Goal: Task Accomplishment & Management: Use online tool/utility

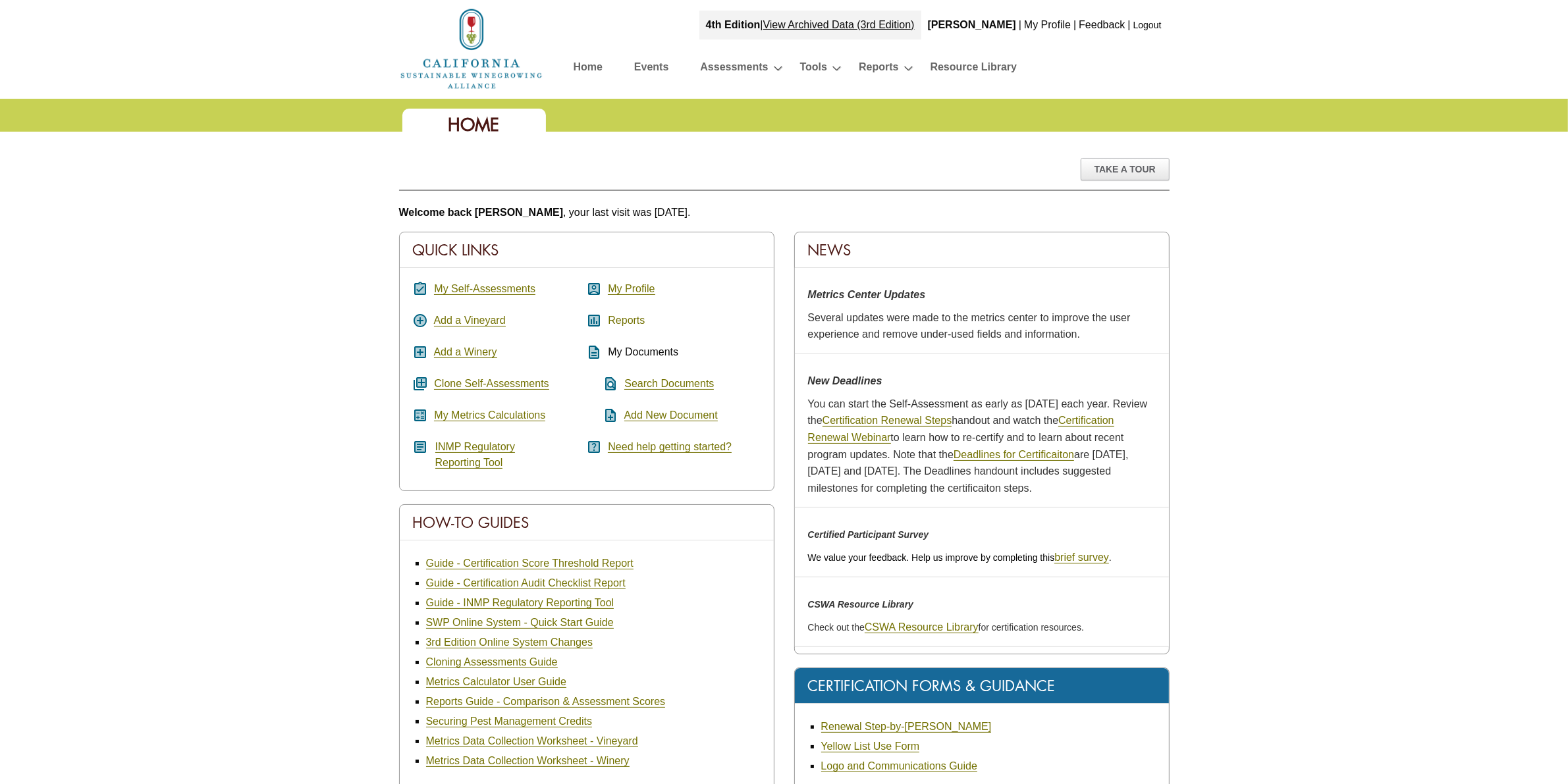
click at [626, 321] on link "Reports" at bounding box center [626, 321] width 37 height 12
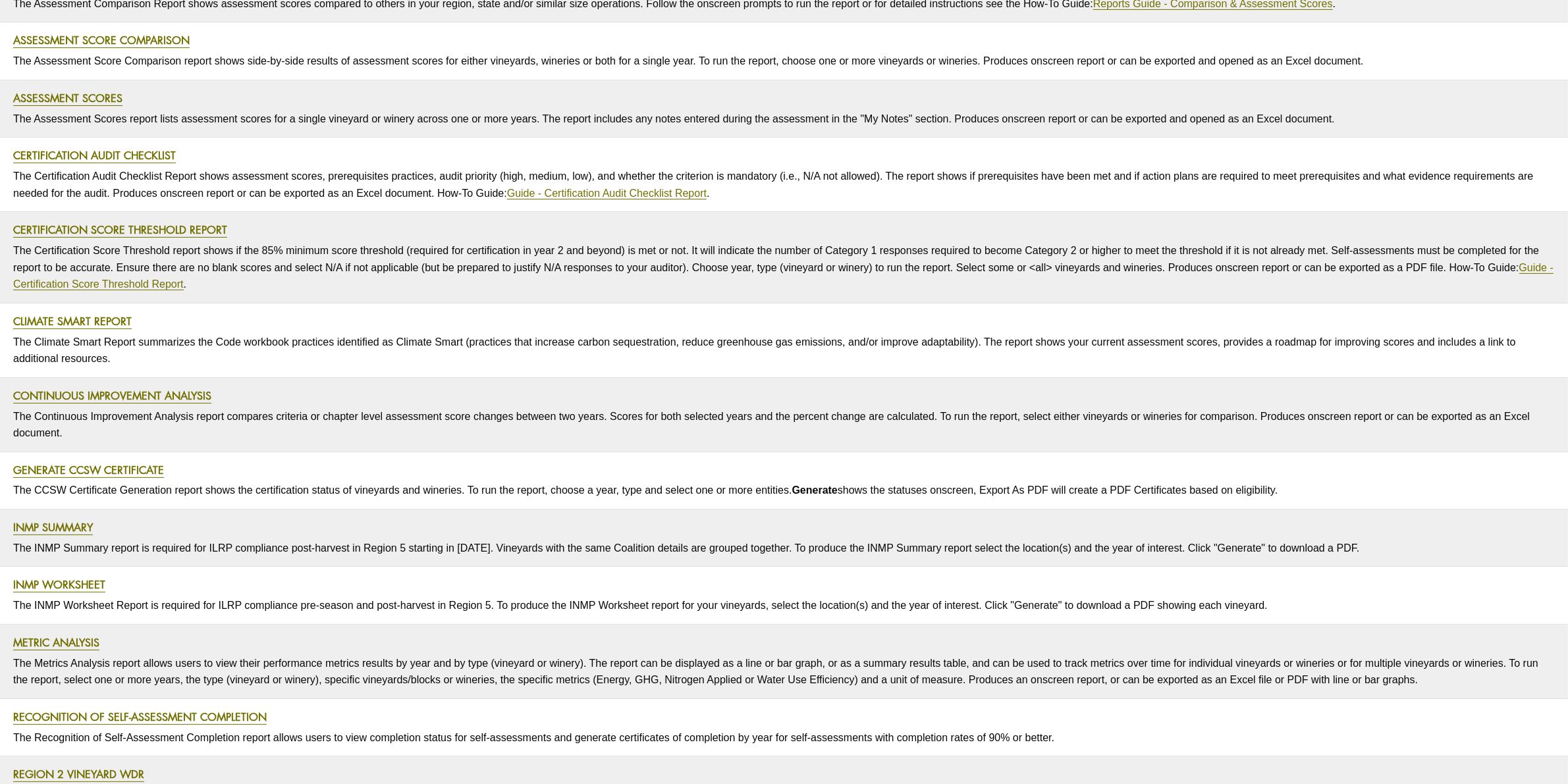
scroll to position [274, 0]
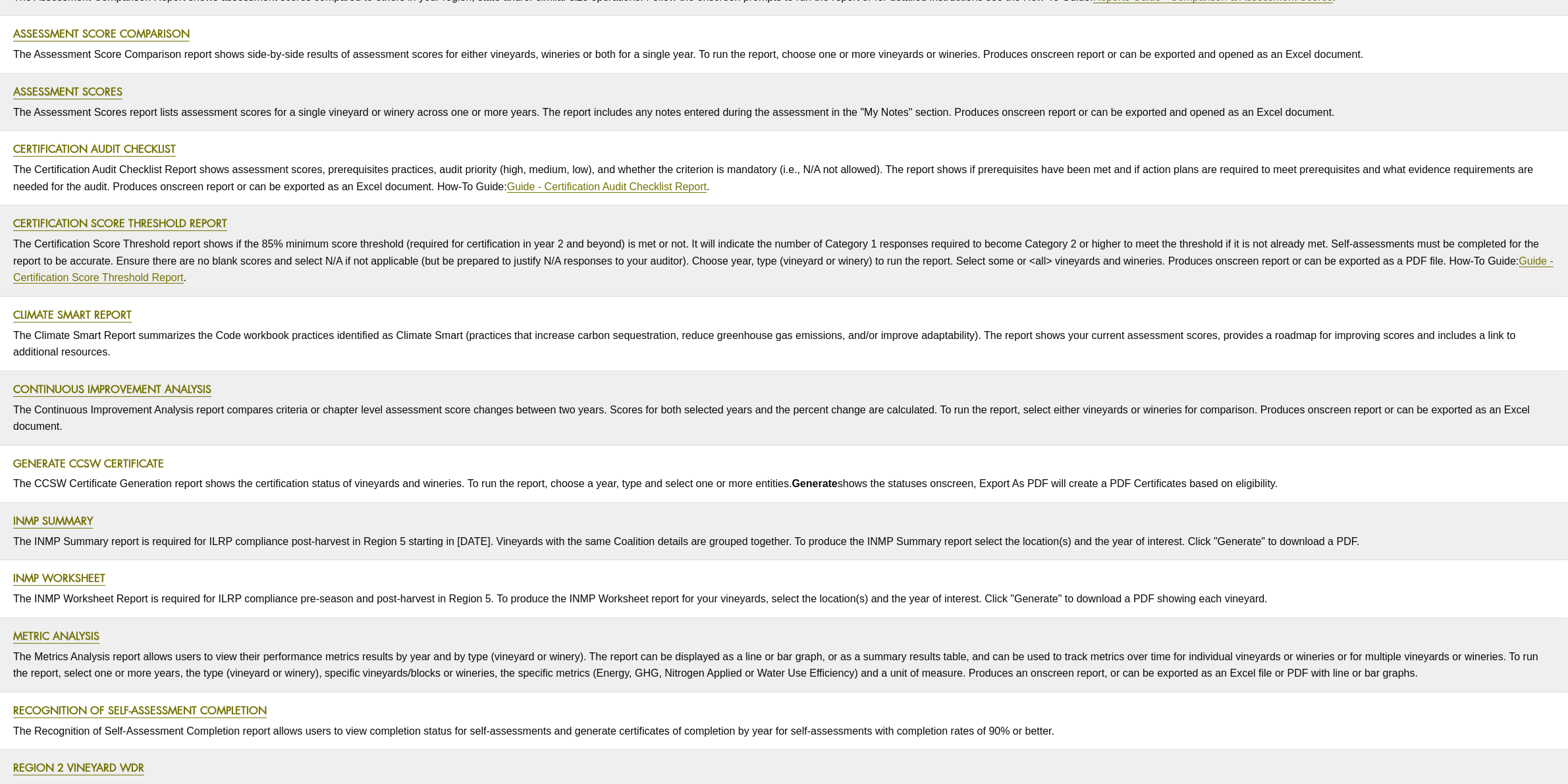
click at [118, 469] on link "Generate CCSW Certificate" at bounding box center [88, 464] width 151 height 15
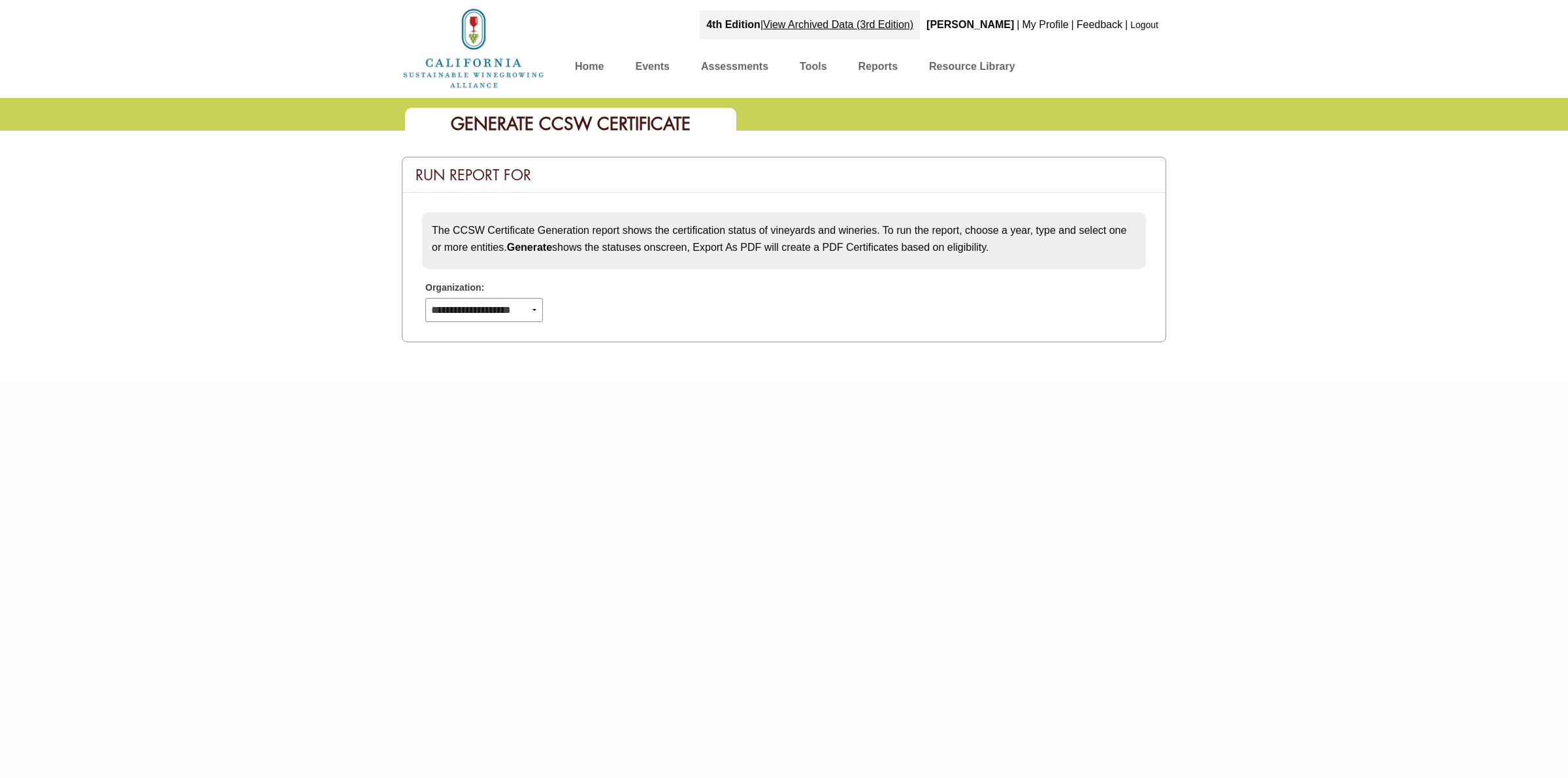
select select
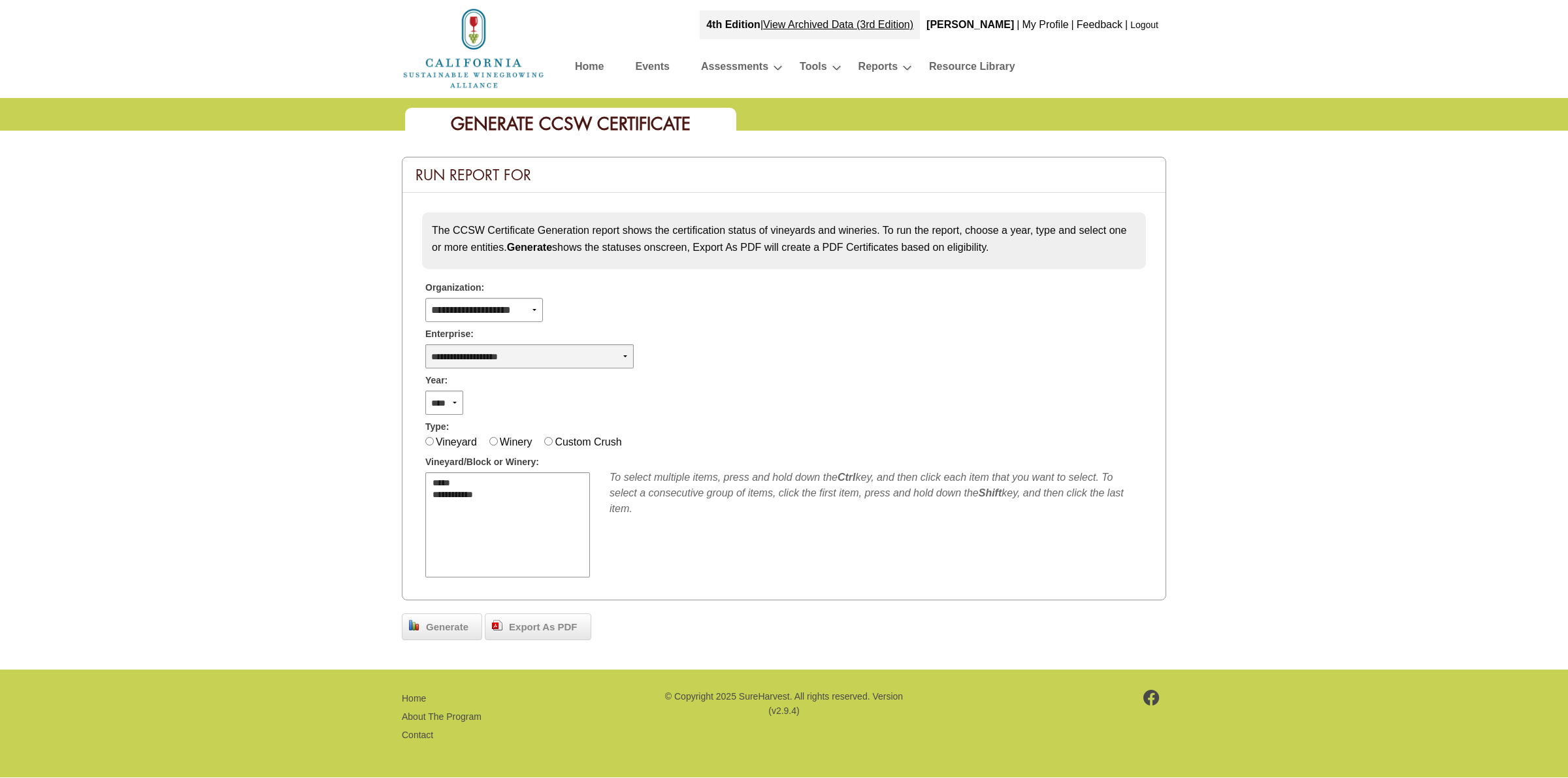
click at [526, 356] on select "**********" at bounding box center [529, 356] width 209 height 24
click at [736, 627] on div "Generate Export As PDF" at bounding box center [783, 624] width 764 height 23
